Goal: Information Seeking & Learning: Learn about a topic

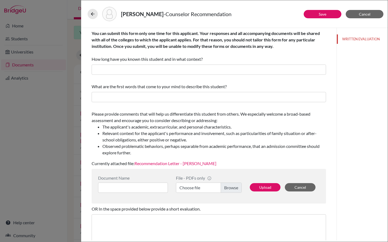
scroll to position [57, 0]
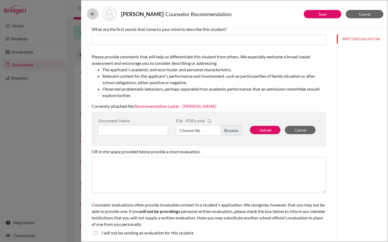
click at [93, 16] on icon at bounding box center [92, 13] width 5 height 5
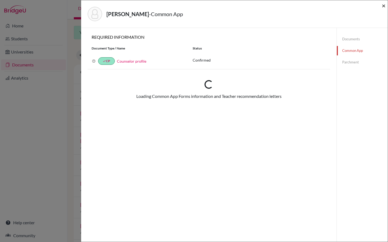
click at [383, 7] on span "×" at bounding box center [384, 6] width 4 height 8
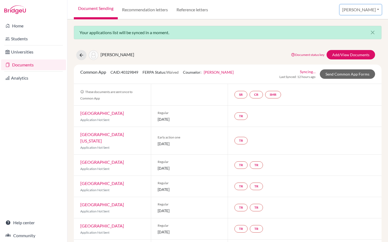
click at [371, 11] on button "[PERSON_NAME]" at bounding box center [361, 10] width 42 height 10
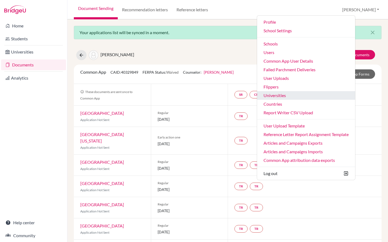
click at [302, 95] on link "Universities" at bounding box center [306, 95] width 98 height 9
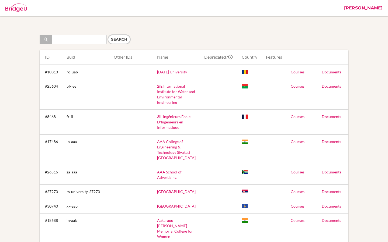
click at [377, 8] on link "[PERSON_NAME]" at bounding box center [363, 8] width 44 height 16
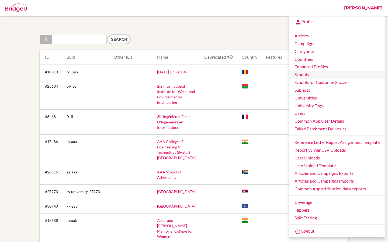
click at [314, 74] on link "Schools" at bounding box center [337, 75] width 96 height 8
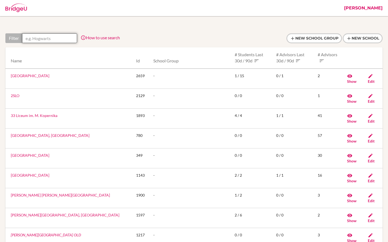
click at [60, 40] on input "text" at bounding box center [49, 38] width 55 height 10
paste input "25087@ras.ma"
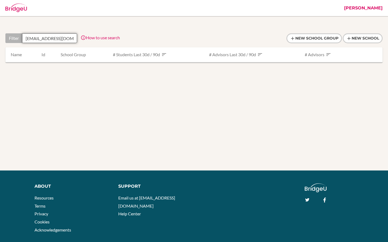
type input "25087@ras.ma"
click at [378, 9] on link "[PERSON_NAME]" at bounding box center [363, 8] width 44 height 16
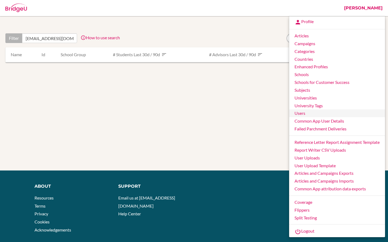
click at [311, 116] on link "Users" at bounding box center [337, 114] width 96 height 8
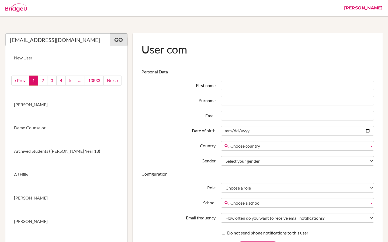
click at [117, 44] on link "Go" at bounding box center [119, 39] width 18 height 13
click at [56, 40] on input "25087@ras.ma" at bounding box center [57, 39] width 105 height 13
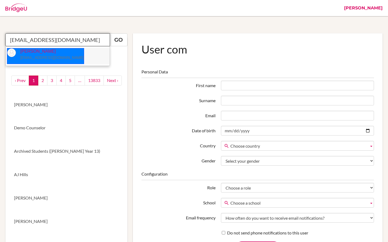
click at [37, 56] on small "25087@ras.ma" at bounding box center [52, 57] width 64 height 4
type input "Sara Podoreski"
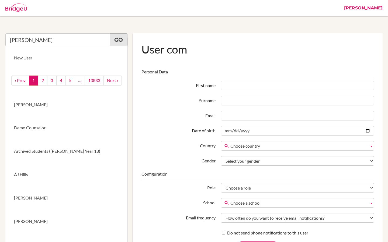
click at [119, 43] on link "Go" at bounding box center [119, 39] width 18 height 13
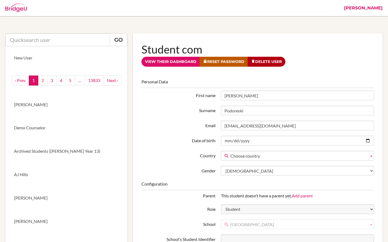
scroll to position [6, 0]
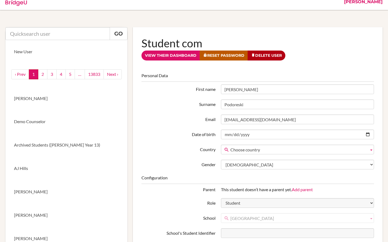
drag, startPoint x: 378, startPoint y: 4, endPoint x: 128, endPoint y: 20, distance: 250.2
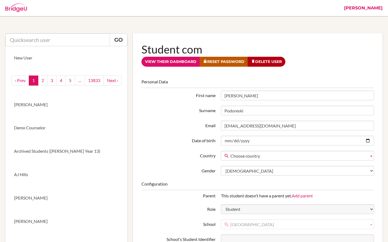
click at [378, 10] on link "[PERSON_NAME]" at bounding box center [363, 8] width 44 height 16
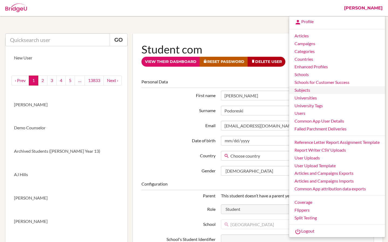
click at [307, 92] on link "Subjects" at bounding box center [337, 90] width 96 height 8
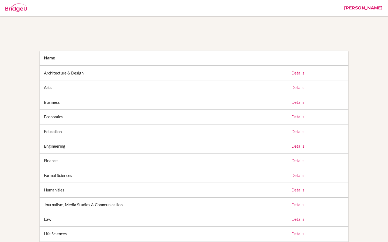
click at [377, 9] on link "[PERSON_NAME]" at bounding box center [363, 8] width 44 height 16
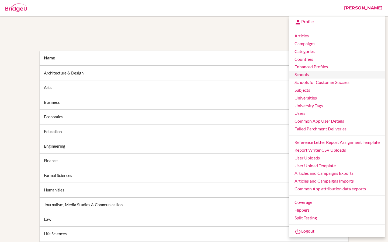
click at [310, 77] on link "Schools" at bounding box center [337, 75] width 96 height 8
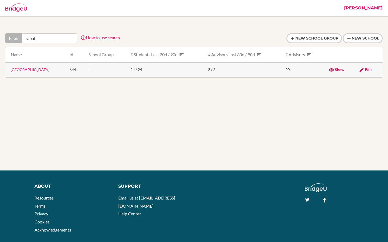
type input "rabat"
click at [39, 68] on link "Rabat American School" at bounding box center [30, 69] width 39 height 5
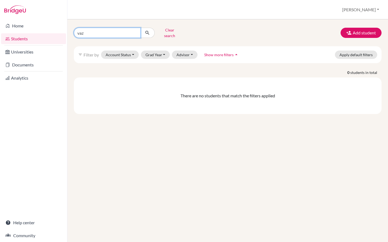
drag, startPoint x: 89, startPoint y: 34, endPoint x: 69, endPoint y: 34, distance: 19.7
click at [70, 34] on div "vaz Clear search" at bounding box center [122, 33] width 105 height 14
drag, startPoint x: 92, startPoint y: 30, endPoint x: 74, endPoint y: 30, distance: 18.0
click at [74, 30] on input "vaz" at bounding box center [107, 33] width 67 height 10
paste input "[EMAIL_ADDRESS][DOMAIN_NAME]"
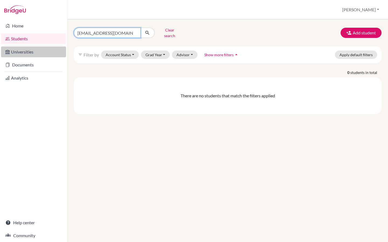
type input "[EMAIL_ADDRESS][DOMAIN_NAME]"
click at [33, 53] on link "Universities" at bounding box center [33, 52] width 65 height 11
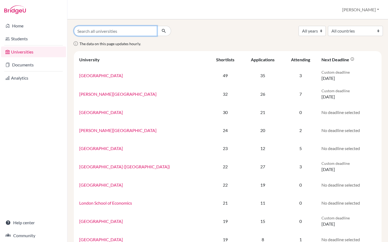
click at [90, 31] on input "Search all universities" at bounding box center [115, 31] width 83 height 10
paste input "[GEOGRAPHIC_DATA]"
type input "[GEOGRAPHIC_DATA]"
click at [164, 33] on icon "submit" at bounding box center [163, 30] width 5 height 5
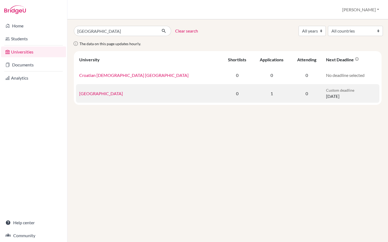
click at [102, 93] on link "[GEOGRAPHIC_DATA]" at bounding box center [101, 93] width 44 height 5
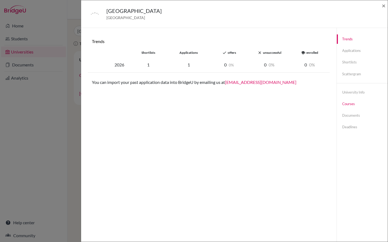
click at [356, 107] on link "Courses" at bounding box center [362, 103] width 51 height 9
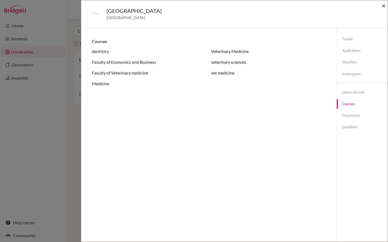
drag, startPoint x: 384, startPoint y: 6, endPoint x: 384, endPoint y: 213, distance: 206.9
click at [384, 6] on span "×" at bounding box center [384, 6] width 4 height 8
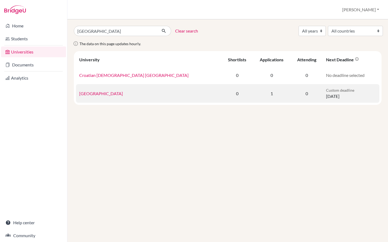
click at [106, 95] on link "University of Zagreb" at bounding box center [101, 93] width 44 height 5
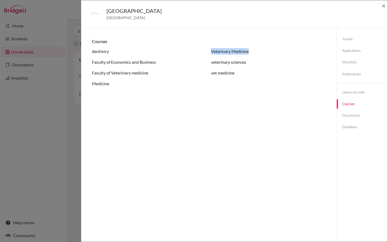
drag, startPoint x: 210, startPoint y: 51, endPoint x: 266, endPoint y: 51, distance: 56.0
click at [266, 51] on ul "dentistry Faculty of Economics and Business Faculty of Veterinary medicine Medi…" at bounding box center [209, 67] width 234 height 39
click at [383, 6] on span "×" at bounding box center [384, 6] width 4 height 8
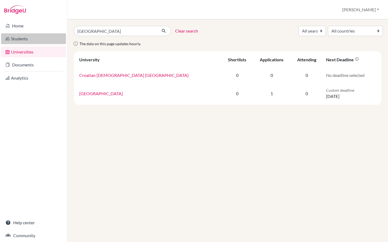
click at [26, 37] on link "Students" at bounding box center [33, 38] width 65 height 11
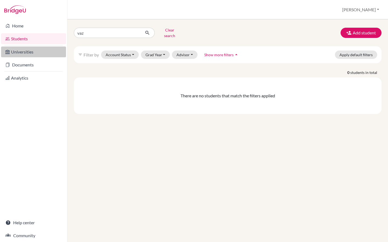
click at [48, 53] on link "Universities" at bounding box center [33, 52] width 65 height 11
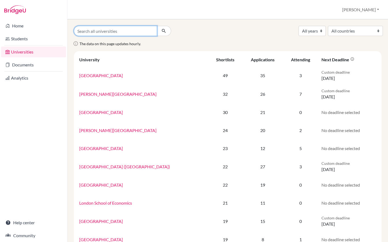
click at [99, 32] on input "Search all universities" at bounding box center [115, 31] width 83 height 10
type input "x"
type input "zag"
click at [164, 30] on icon "submit" at bounding box center [163, 30] width 5 height 5
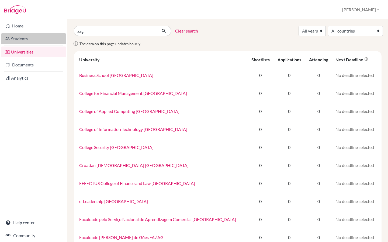
click at [37, 41] on link "Students" at bounding box center [33, 38] width 65 height 11
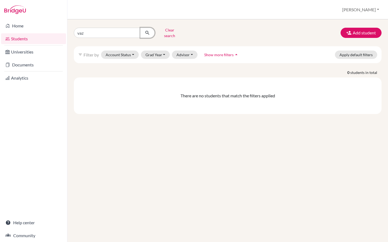
click at [147, 30] on icon "submit" at bounding box center [147, 32] width 5 height 5
click at [163, 32] on button "Clear search" at bounding box center [170, 33] width 30 height 14
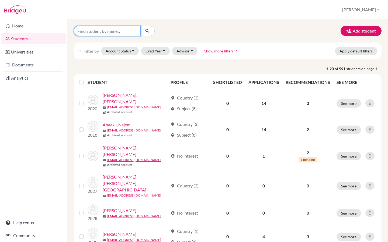
click at [120, 34] on input "Find student by name..." at bounding box center [107, 31] width 67 height 10
paste input "University of Zagreb"
type input "University of Zagreb"
drag, startPoint x: 120, startPoint y: 33, endPoint x: 48, endPoint y: 33, distance: 71.7
click at [48, 33] on div "Home Students Universities Documents Analytics Help center Community Students o…" at bounding box center [194, 121] width 388 height 242
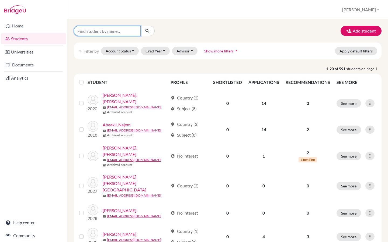
click at [97, 32] on input "Find student by name..." at bounding box center [107, 31] width 67 height 10
paste input "25087@ras.ma"
type input "25087@ras.ma"
click at [146, 32] on icon "submit" at bounding box center [147, 30] width 5 height 5
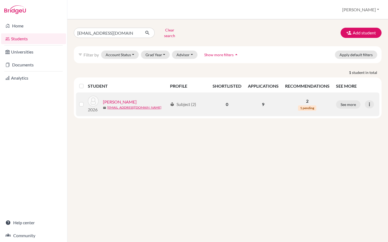
click at [121, 99] on link "Podoreski, Sara" at bounding box center [120, 102] width 34 height 6
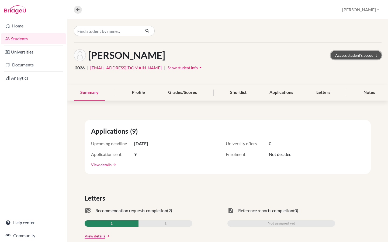
click at [354, 56] on link "Access student's account" at bounding box center [356, 55] width 51 height 8
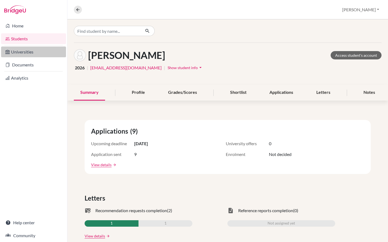
click at [35, 53] on link "Universities" at bounding box center [33, 52] width 65 height 11
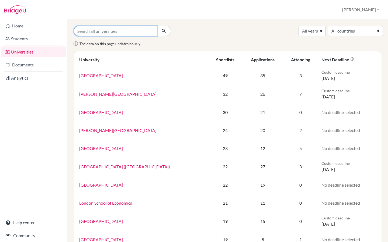
click at [132, 29] on input "Search all universities" at bounding box center [115, 31] width 83 height 10
paste input "veterinary medicine"
type input "veterinary medicine"
drag, startPoint x: 124, startPoint y: 32, endPoint x: 60, endPoint y: 32, distance: 63.3
click at [60, 32] on div "Home Students Universities Documents Analytics Help center Community Universiti…" at bounding box center [194, 121] width 388 height 242
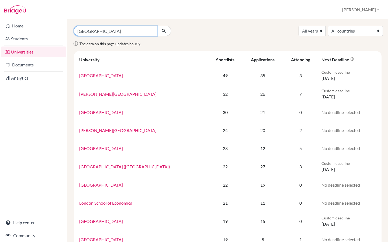
type input "zagreb"
click at [165, 32] on icon "submit" at bounding box center [163, 30] width 5 height 5
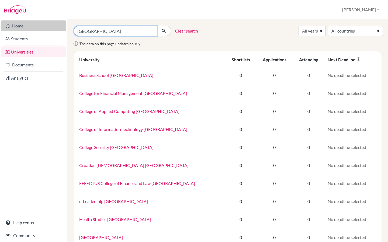
drag, startPoint x: 95, startPoint y: 31, endPoint x: 50, endPoint y: 31, distance: 45.3
click at [50, 31] on div "Home Students Universities Documents Analytics Help center Community Universiti…" at bounding box center [194, 121] width 388 height 242
paste input "University of Z"
type input "[GEOGRAPHIC_DATA]"
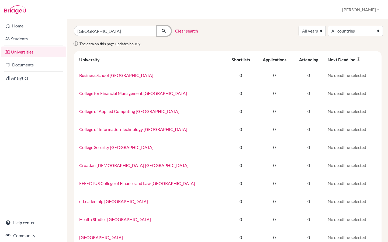
click at [164, 30] on icon "submit" at bounding box center [163, 30] width 5 height 5
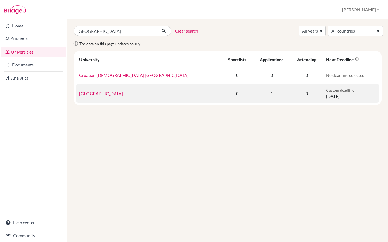
click at [104, 93] on link "[GEOGRAPHIC_DATA]" at bounding box center [101, 93] width 44 height 5
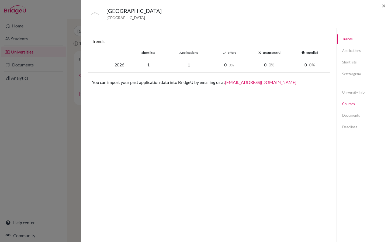
click at [353, 103] on link "Courses" at bounding box center [362, 103] width 51 height 9
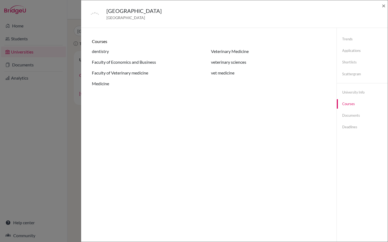
drag, startPoint x: 208, startPoint y: 50, endPoint x: 267, endPoint y: 50, distance: 58.7
click at [267, 50] on ul "dentistry Faculty of Economics and Business Faculty of Veterinary medicine Medi…" at bounding box center [209, 67] width 234 height 39
click at [267, 50] on li "Veterinary Medicine" at bounding box center [268, 51] width 115 height 6
drag, startPoint x: 383, startPoint y: 6, endPoint x: 383, endPoint y: 213, distance: 206.9
click at [383, 6] on span "×" at bounding box center [384, 6] width 4 height 8
